Goal: Task Accomplishment & Management: Complete application form

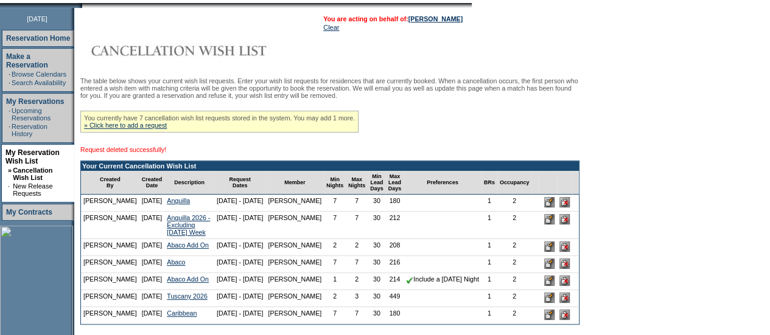
scroll to position [173, 0]
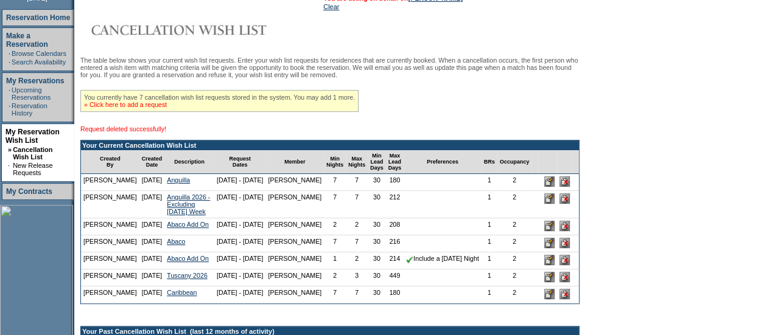
click at [158, 108] on link "» Click here to add a request" at bounding box center [125, 104] width 83 height 7
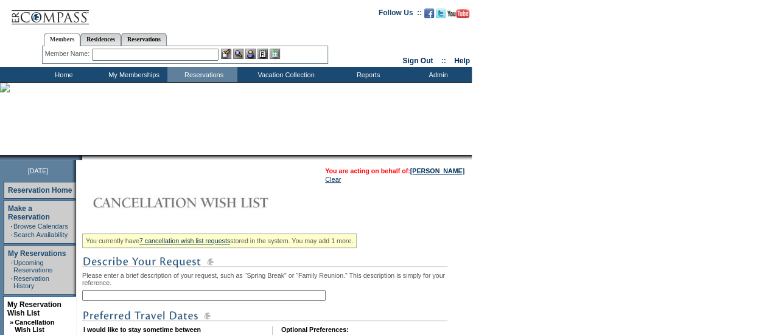
click at [193, 295] on input "text" at bounding box center [204, 295] width 244 height 11
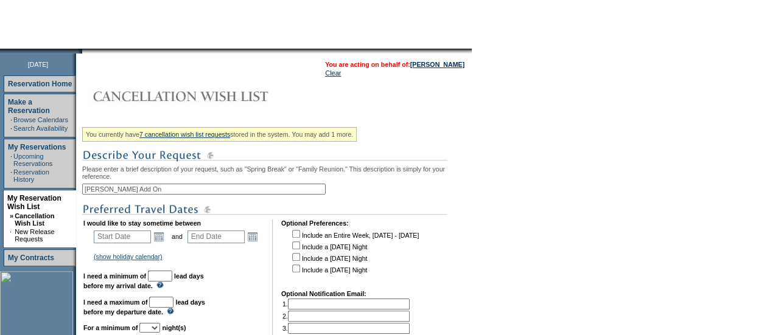
scroll to position [109, 0]
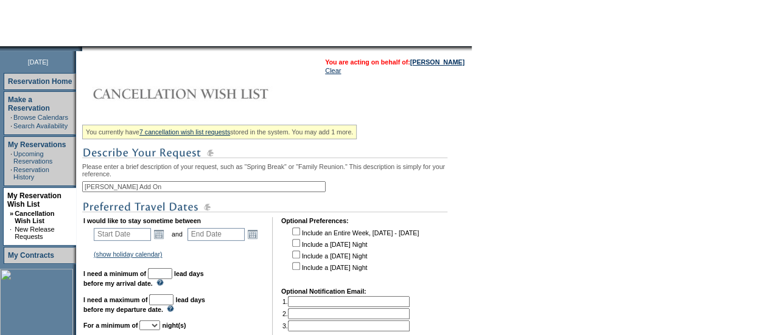
type input "[PERSON_NAME] Add On"
click at [160, 236] on link "Open the calendar popup." at bounding box center [158, 234] width 13 height 13
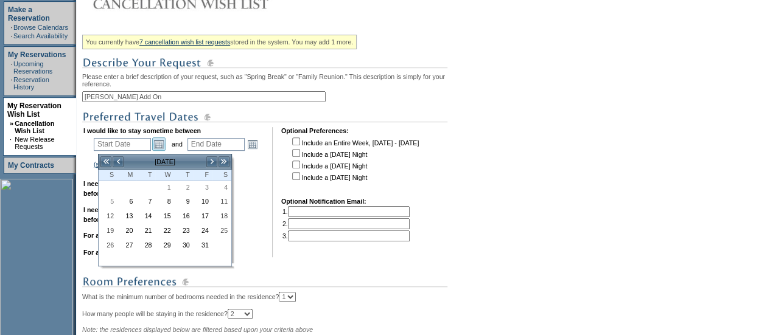
scroll to position [200, 0]
click at [206, 163] on link ">" at bounding box center [212, 161] width 12 height 12
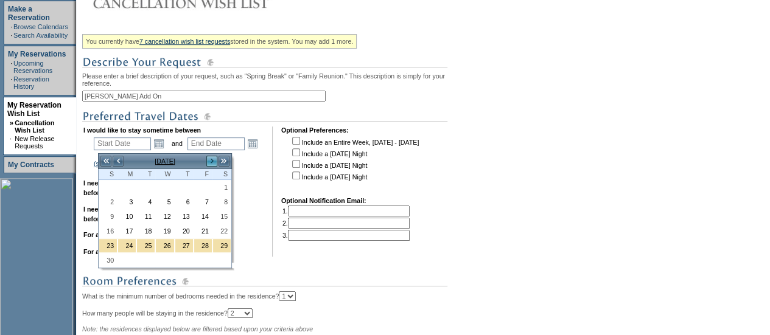
click at [212, 164] on link ">" at bounding box center [212, 161] width 12 height 12
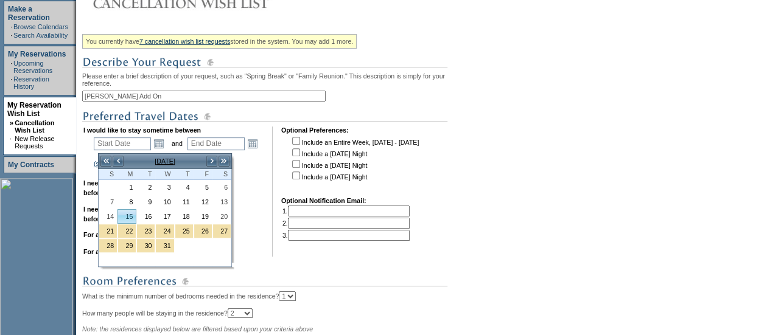
click at [129, 213] on link "15" at bounding box center [127, 216] width 18 height 13
type input "[DATE]"
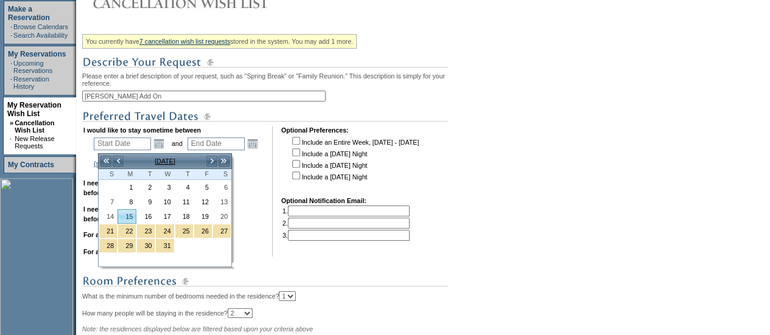
type input "75"
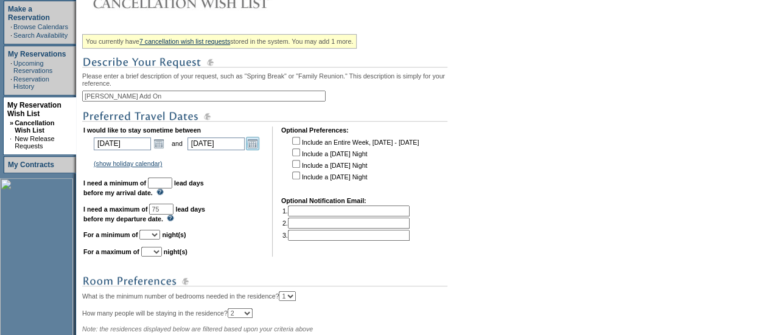
click at [259, 144] on link "Open the calendar popup." at bounding box center [252, 143] width 13 height 13
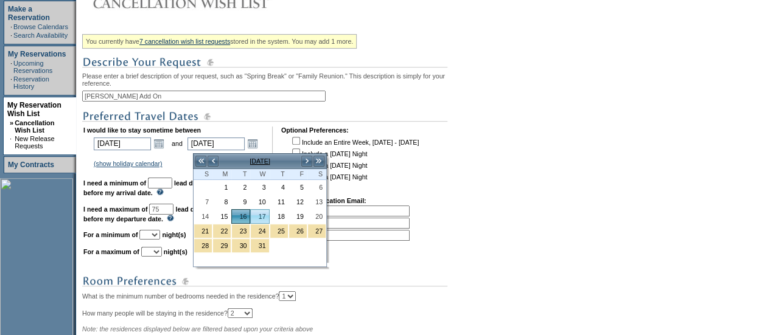
click at [265, 219] on link "17" at bounding box center [260, 216] width 18 height 13
type input "[DATE]"
type input "76"
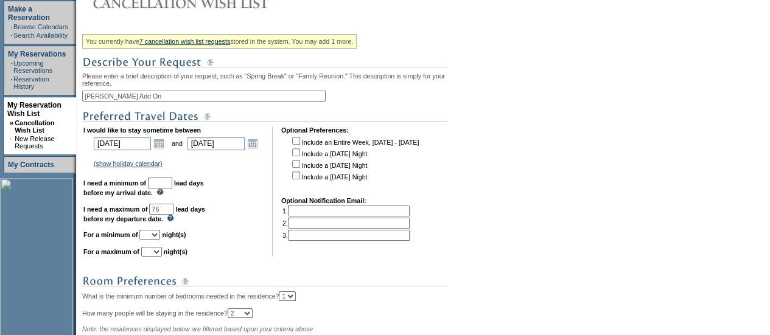
click at [172, 187] on input "text" at bounding box center [160, 183] width 24 height 11
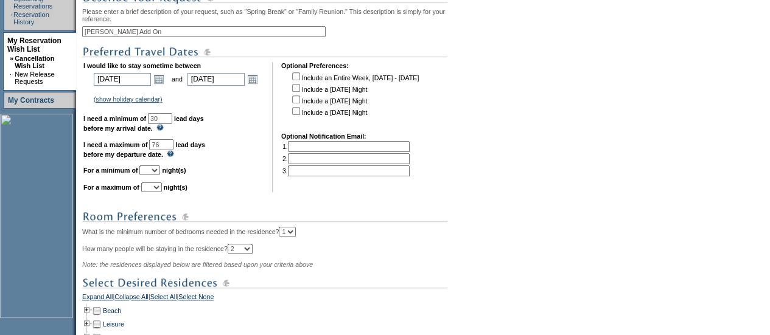
scroll to position [266, 0]
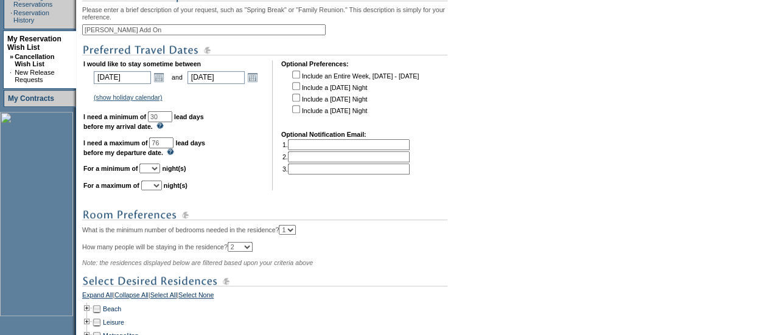
type input "30"
click at [160, 174] on select "1 2 3 4 5 6 7 8 9 10 11 12 13 14" at bounding box center [149, 169] width 21 height 10
select select "2"
click at [154, 169] on select "1 2 3 4 5 6 7 8 9 10 11 12 13 14" at bounding box center [149, 169] width 21 height 10
click at [162, 188] on select "1 2 3 4 5 6 7 8 9 10 11 12 13 14" at bounding box center [151, 186] width 21 height 10
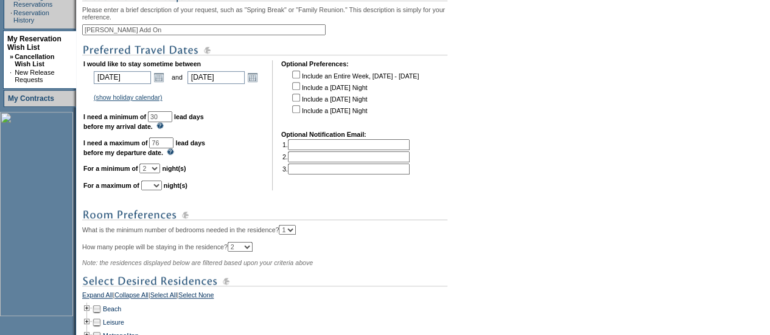
select select "2"
click at [156, 186] on select "1 2 3 4 5 6 7 8 9 10 11 12 13 14" at bounding box center [151, 186] width 21 height 10
click at [220, 193] on table "I would like to stay sometime between [DATE] [DATE] Open the calendar popup. <<…" at bounding box center [251, 125] width 339 height 135
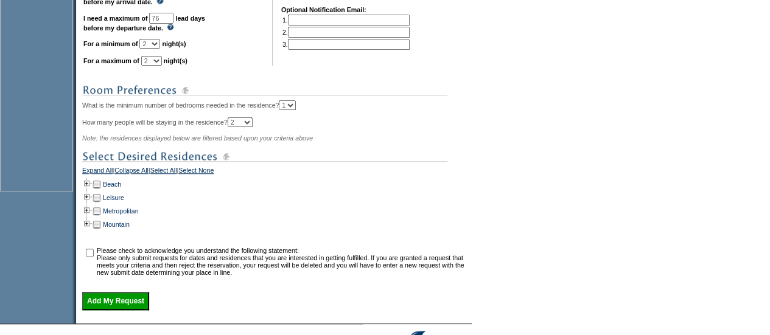
scroll to position [393, 0]
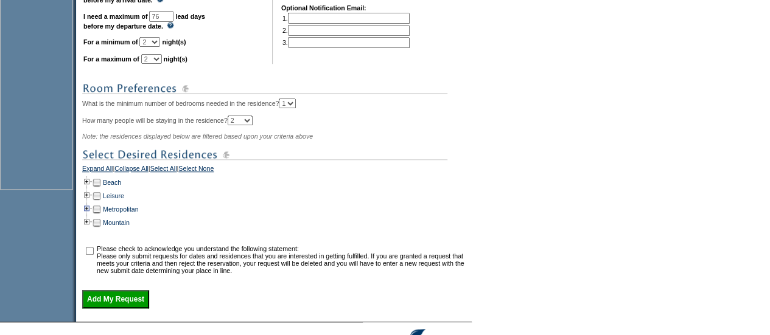
click at [89, 212] on td at bounding box center [87, 209] width 10 height 13
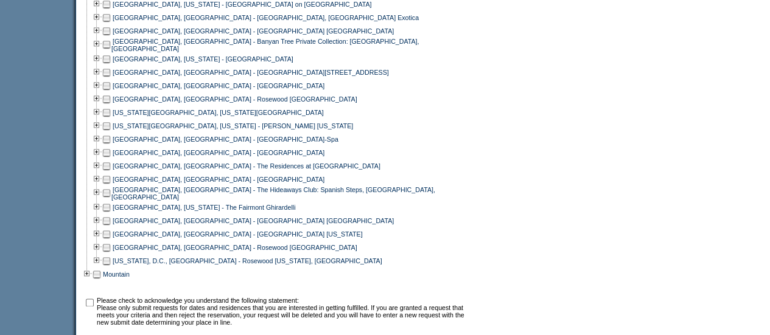
scroll to position [681, 0]
click at [101, 127] on td at bounding box center [97, 124] width 10 height 13
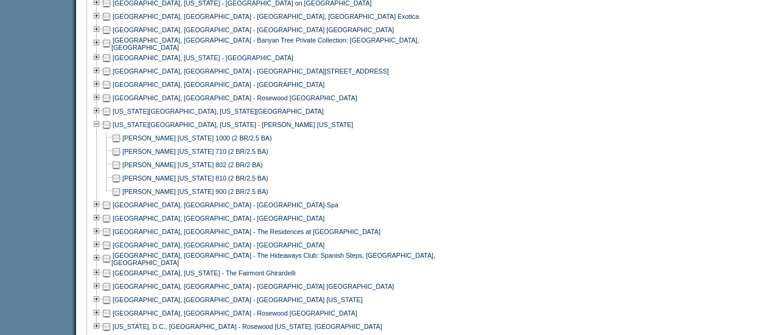
click at [121, 198] on td at bounding box center [116, 191] width 10 height 13
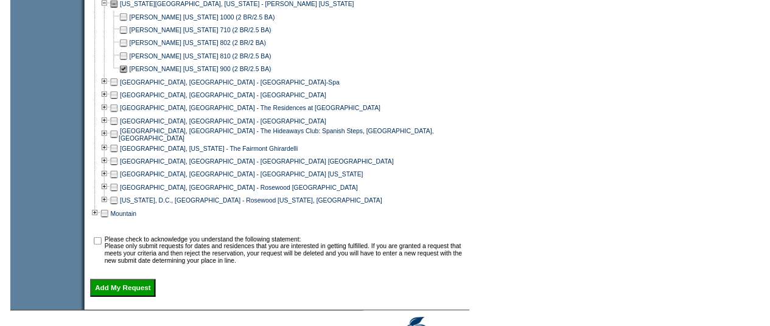
scroll to position [871, 0]
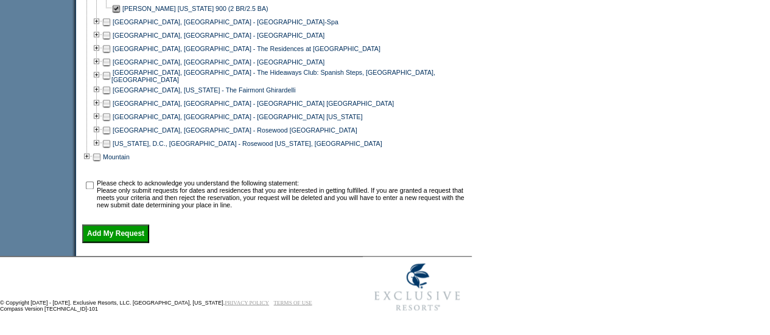
click at [93, 182] on input "checkbox" at bounding box center [90, 185] width 8 height 8
checkbox input "true"
click at [105, 232] on input "Add My Request" at bounding box center [115, 234] width 67 height 18
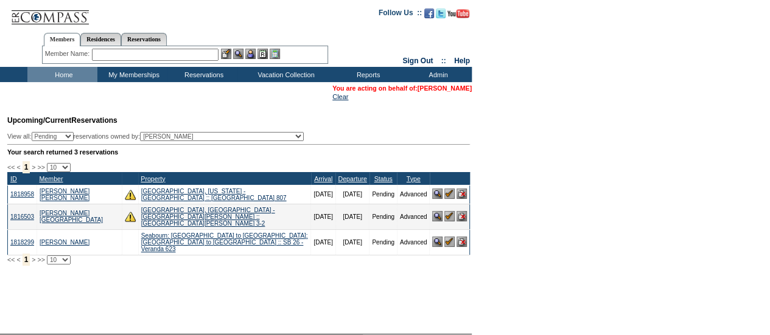
click at [444, 87] on link "[PERSON_NAME]" at bounding box center [445, 88] width 54 height 7
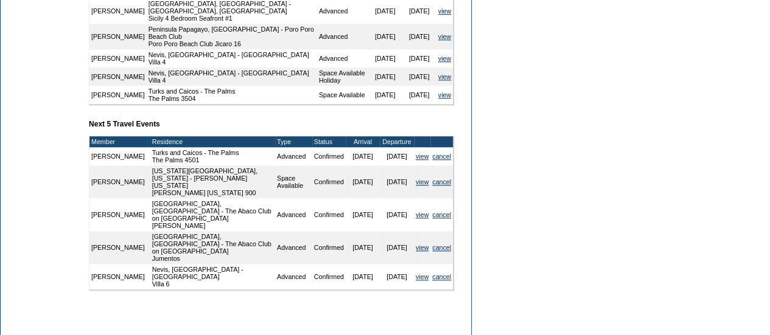
scroll to position [507, 0]
